Goal: Register for event/course

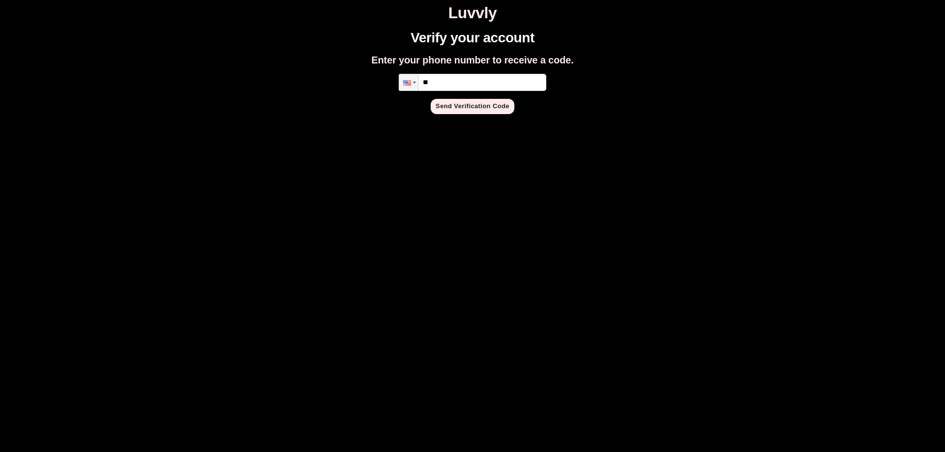
click at [475, 79] on input "**" at bounding box center [473, 82] width 148 height 17
type input "**********"
click at [476, 100] on button "Send Verification Code" at bounding box center [473, 106] width 84 height 15
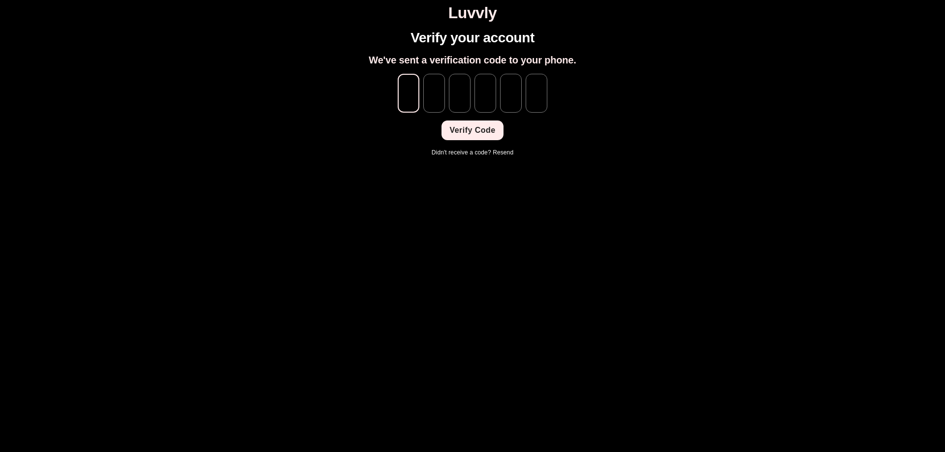
type input "*"
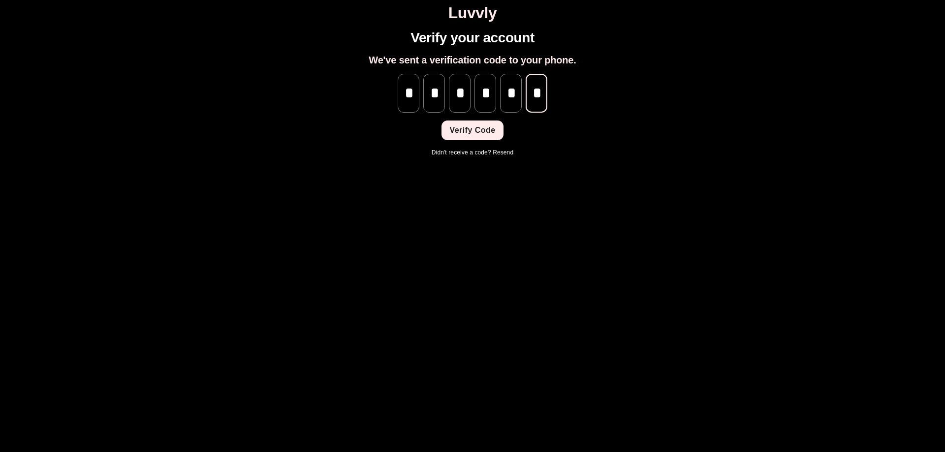
scroll to position [0, 0]
type input "*"
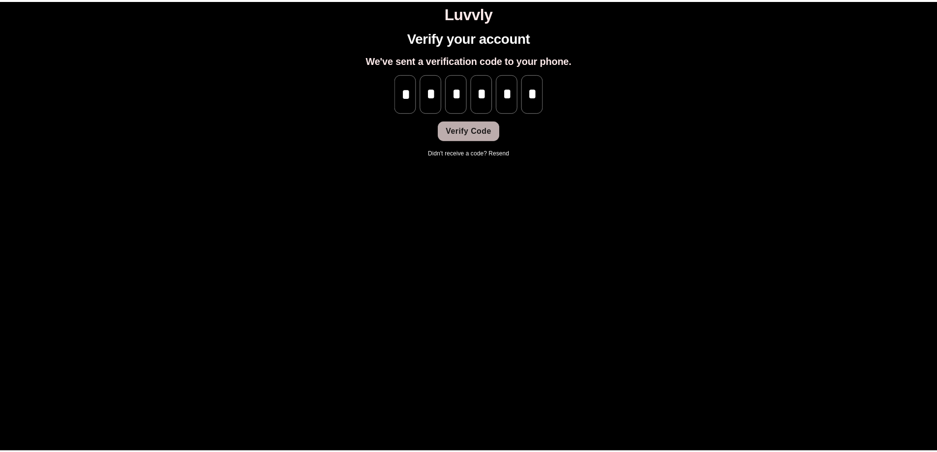
scroll to position [0, 0]
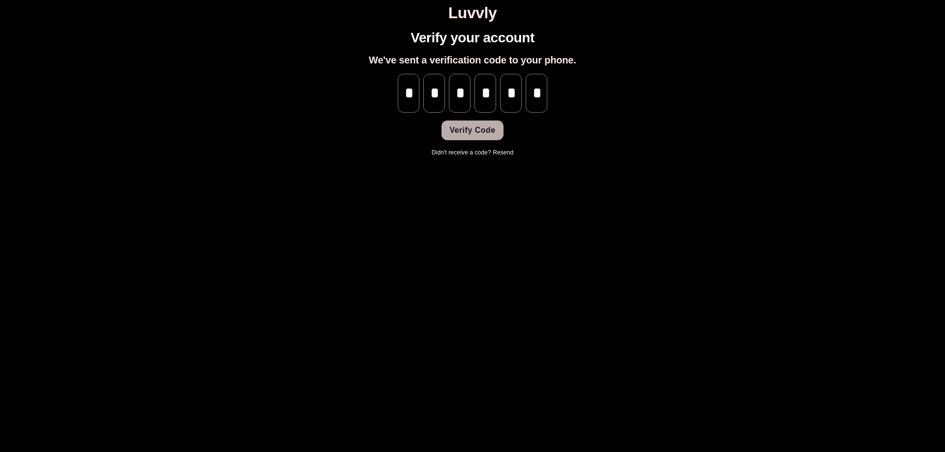
click at [485, 127] on button "Verify Code" at bounding box center [472, 131] width 62 height 20
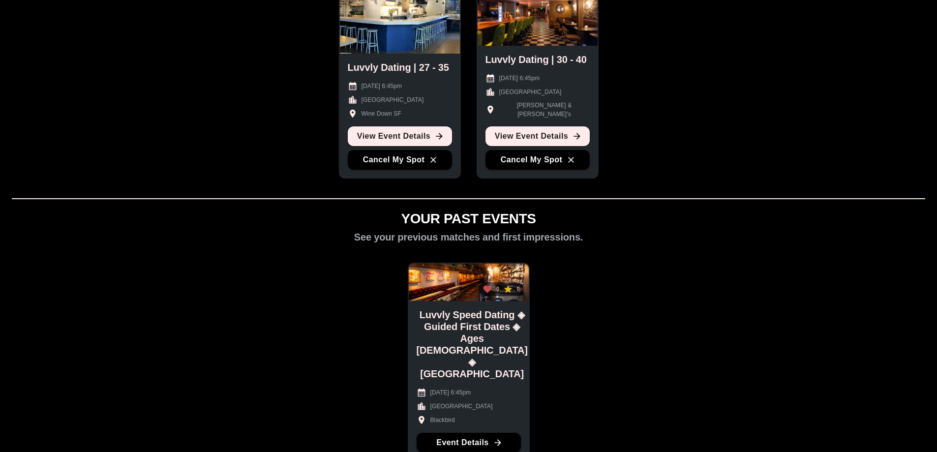
scroll to position [131, 0]
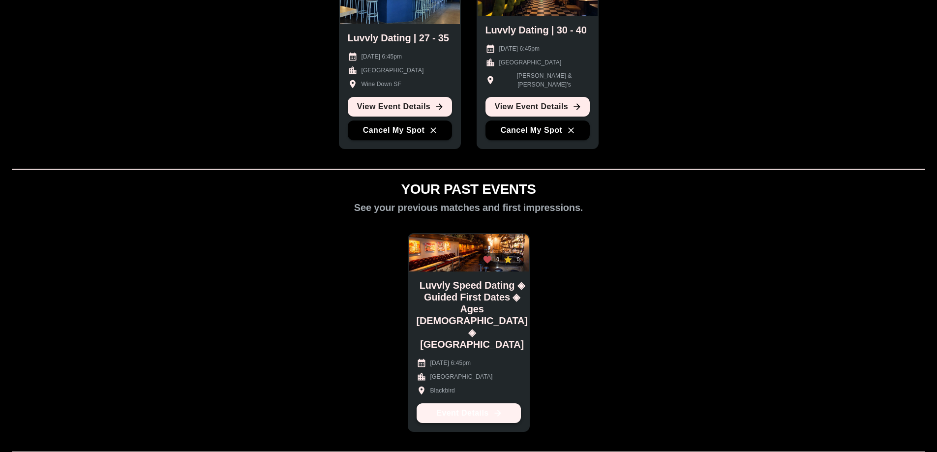
click at [493, 409] on icon at bounding box center [498, 413] width 10 height 10
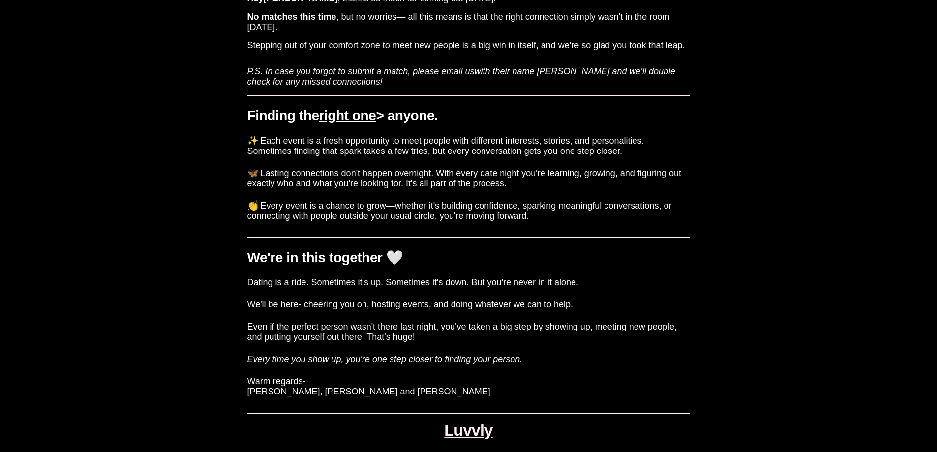
scroll to position [93, 0]
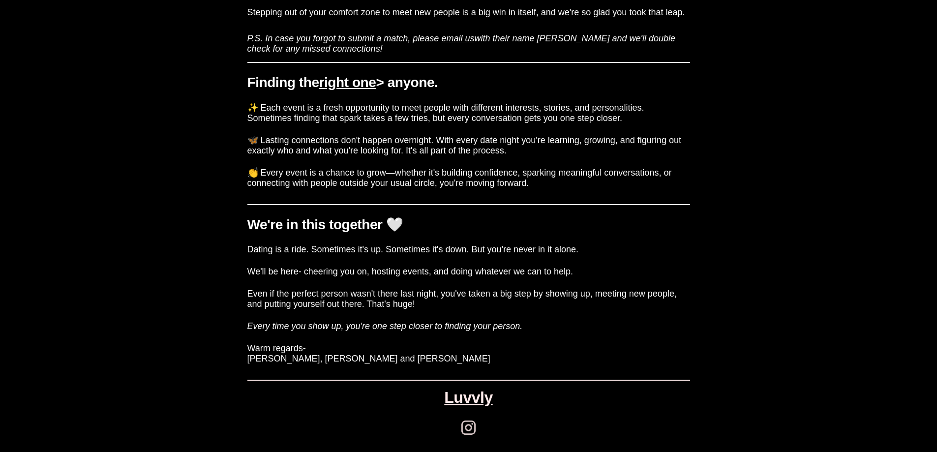
click at [467, 428] on icon at bounding box center [468, 427] width 17 height 17
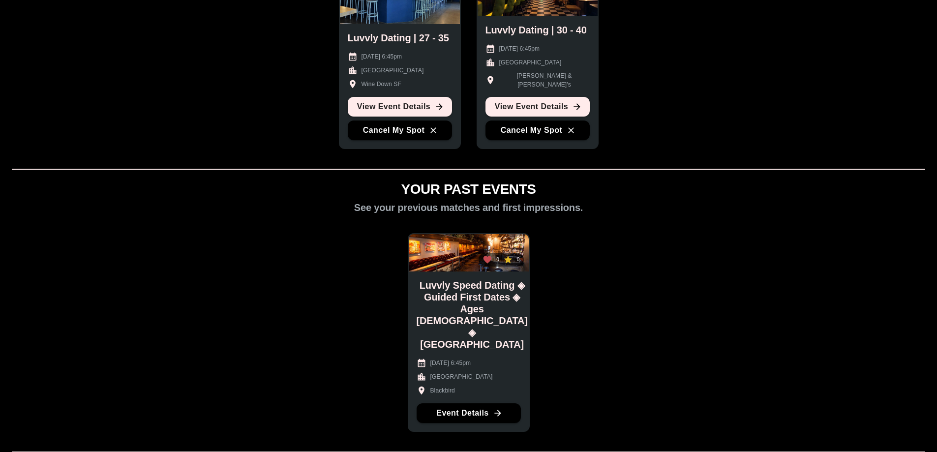
scroll to position [66, 0]
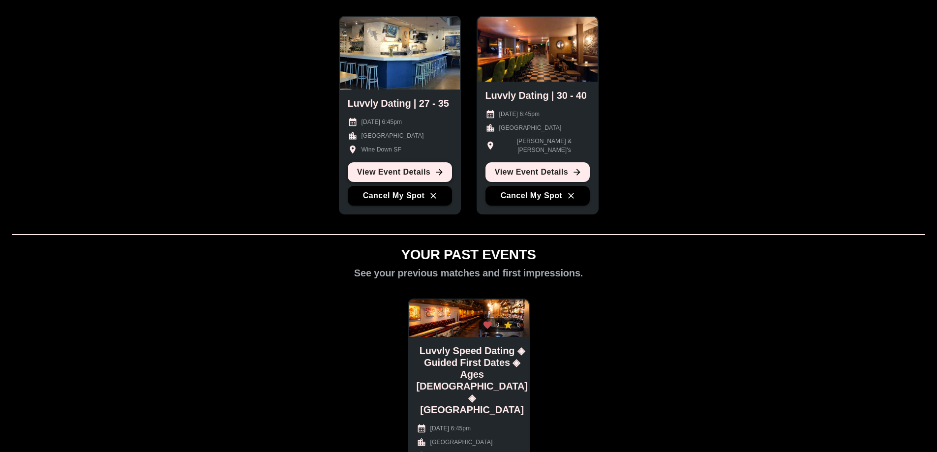
click at [409, 175] on link "View Event Details" at bounding box center [400, 172] width 104 height 20
